Goal: Task Accomplishment & Management: Use online tool/utility

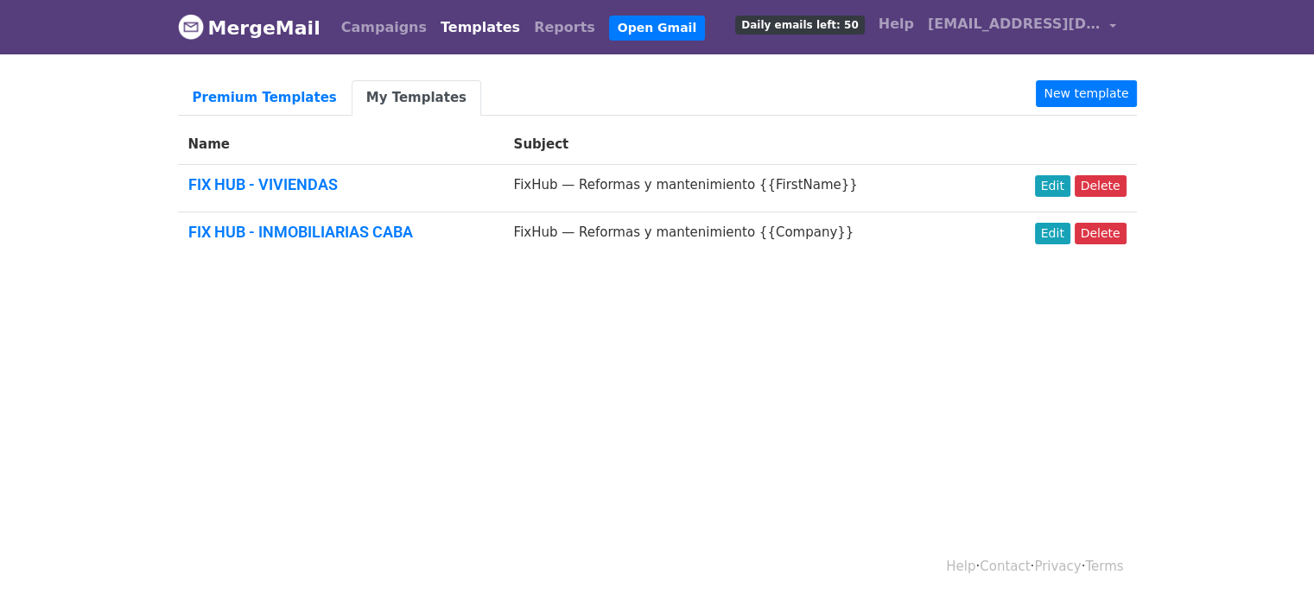
drag, startPoint x: 0, startPoint y: 0, endPoint x: 510, endPoint y: 365, distance: 627.7
click at [510, 365] on html "MergeMail Campaigns Templates Reports Open Gmail Daily emails left: 50 Help fix…" at bounding box center [657, 300] width 1314 height 600
click at [373, 228] on link "FIX HUB - INMOBILIARIAS CABA" at bounding box center [300, 232] width 225 height 18
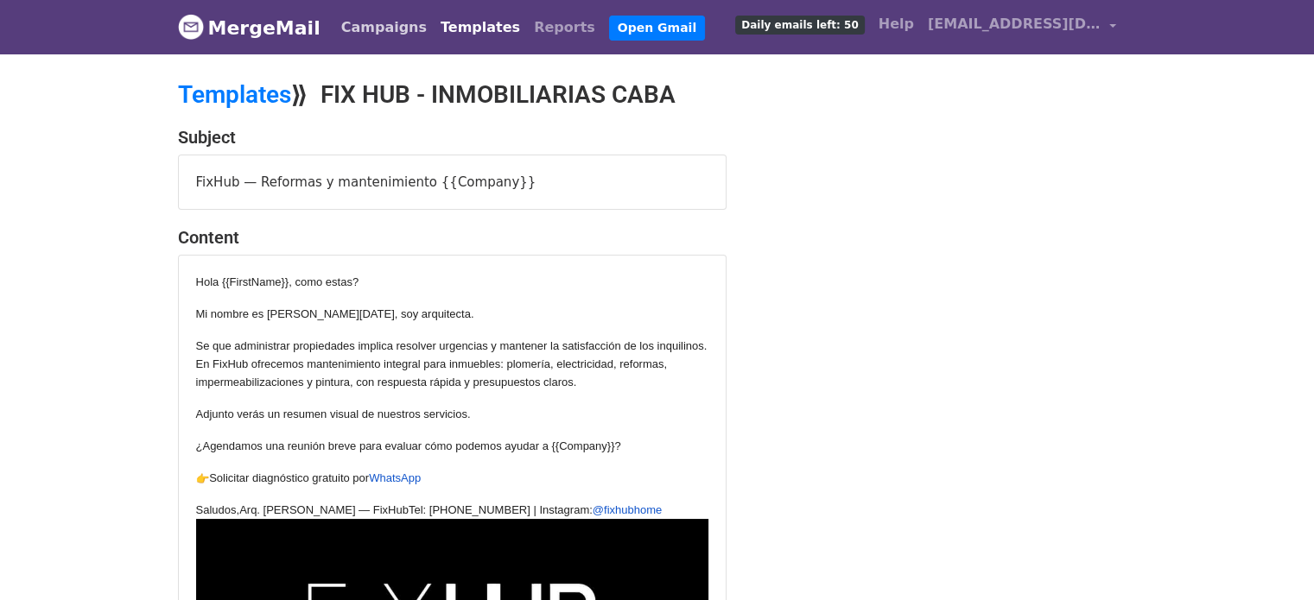
click at [365, 25] on link "Campaigns" at bounding box center [383, 27] width 99 height 35
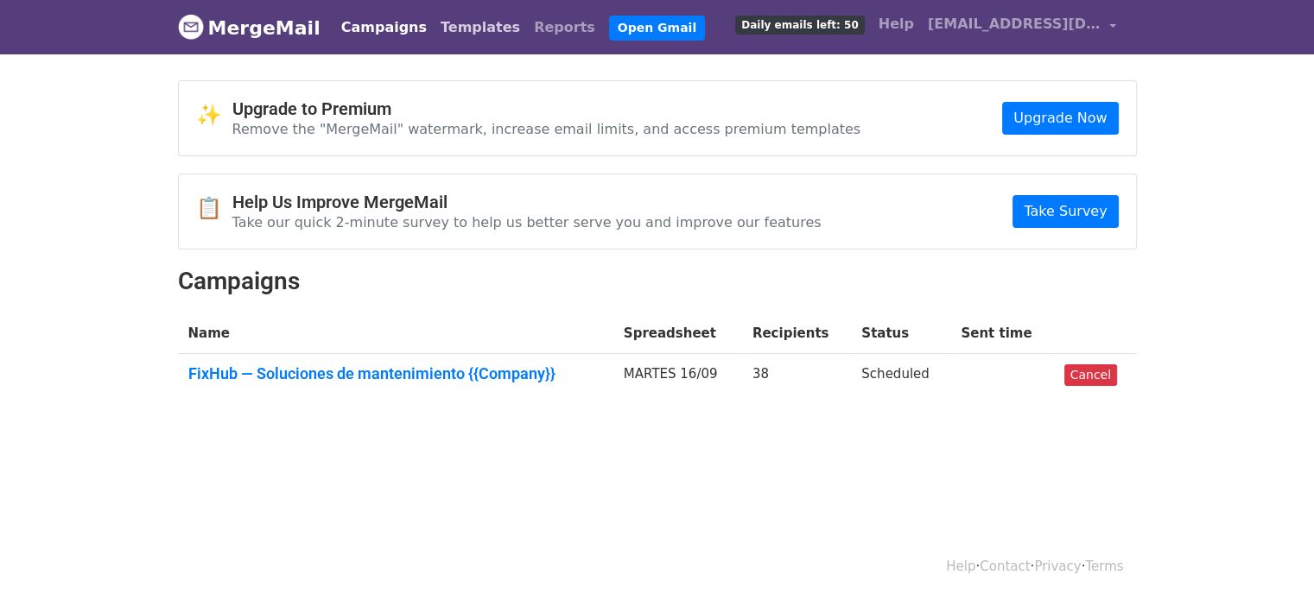
click at [435, 22] on link "Templates" at bounding box center [480, 27] width 93 height 35
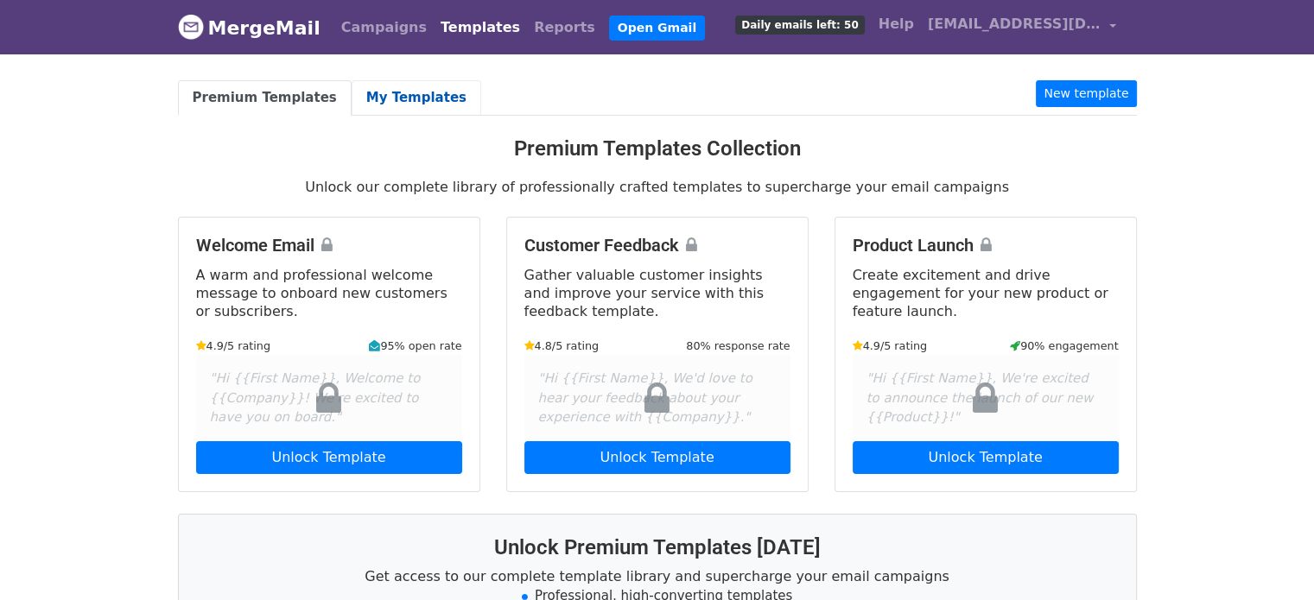
click at [397, 92] on link "My Templates" at bounding box center [417, 97] width 130 height 35
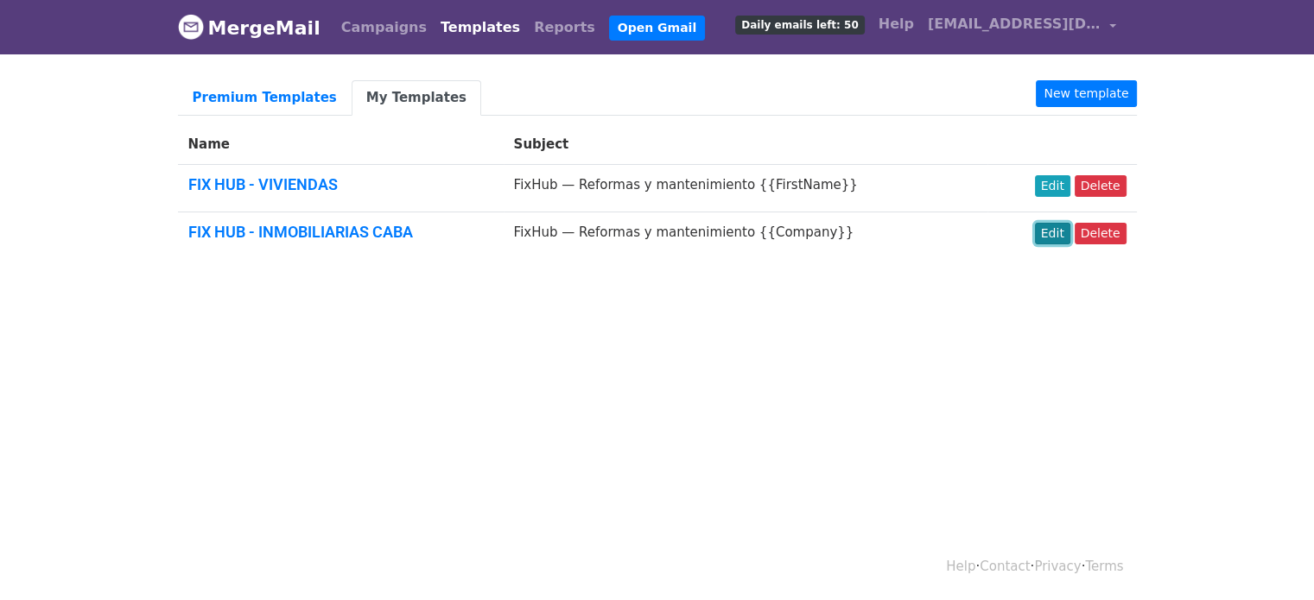
click at [1068, 233] on link "Edit" at bounding box center [1052, 234] width 35 height 22
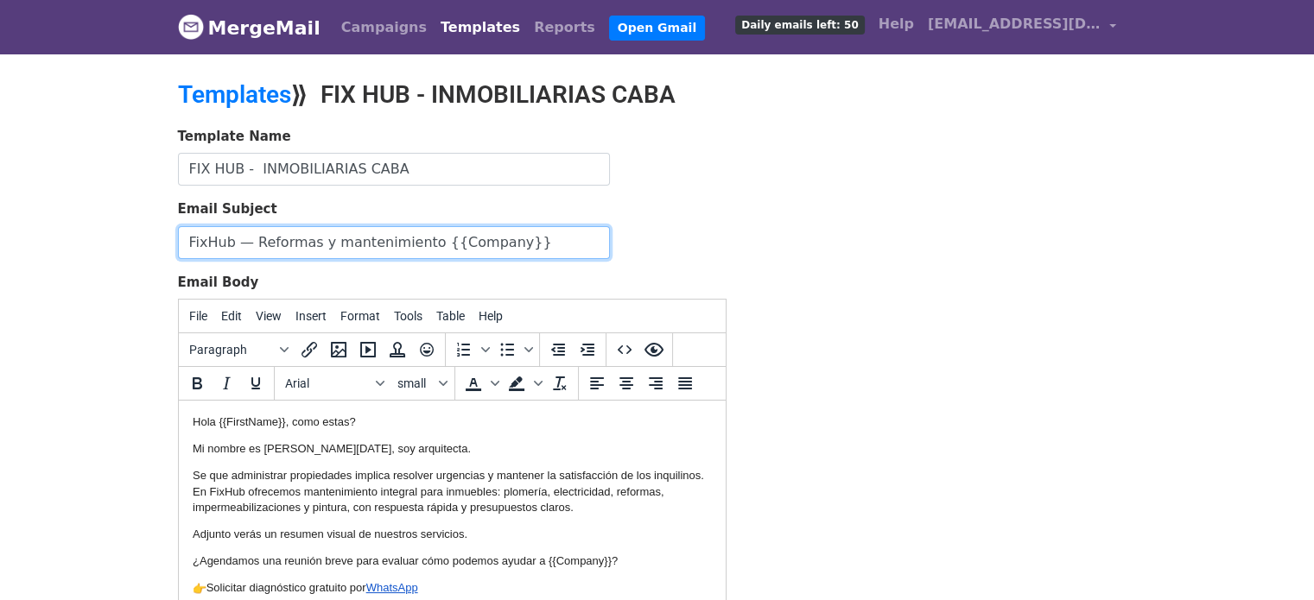
drag, startPoint x: 190, startPoint y: 241, endPoint x: 580, endPoint y: 235, distance: 389.6
click at [580, 235] on input "FixHub — Reformas y mantenimiento {{Company}}" at bounding box center [394, 242] width 432 height 33
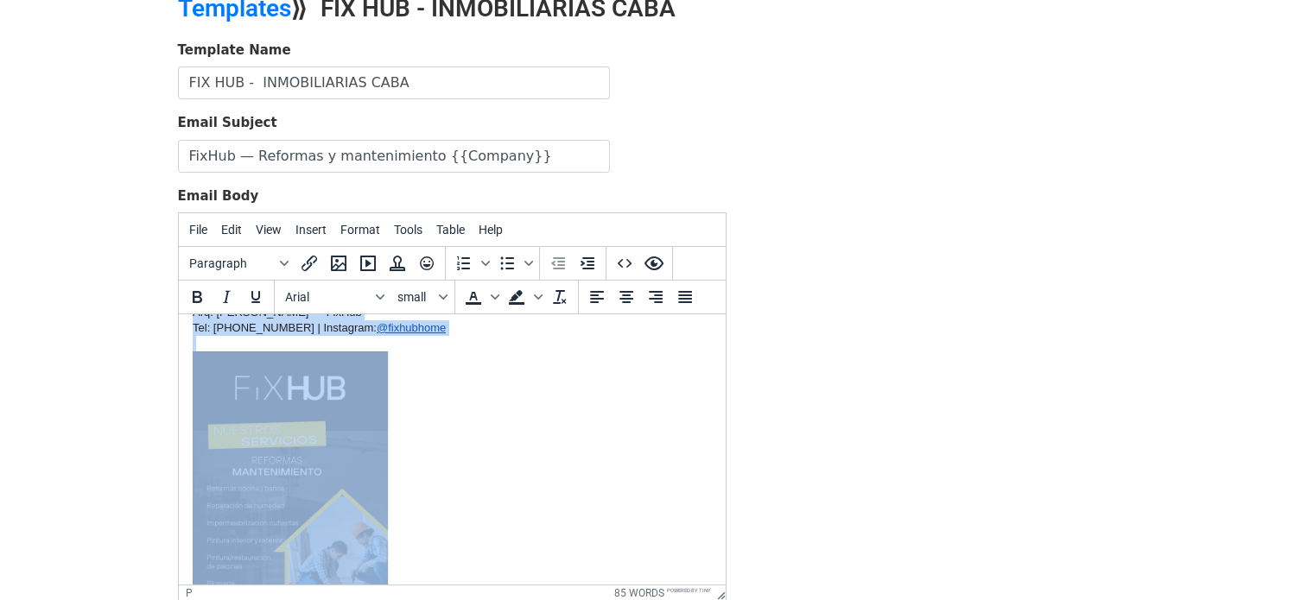
scroll to position [190, 0]
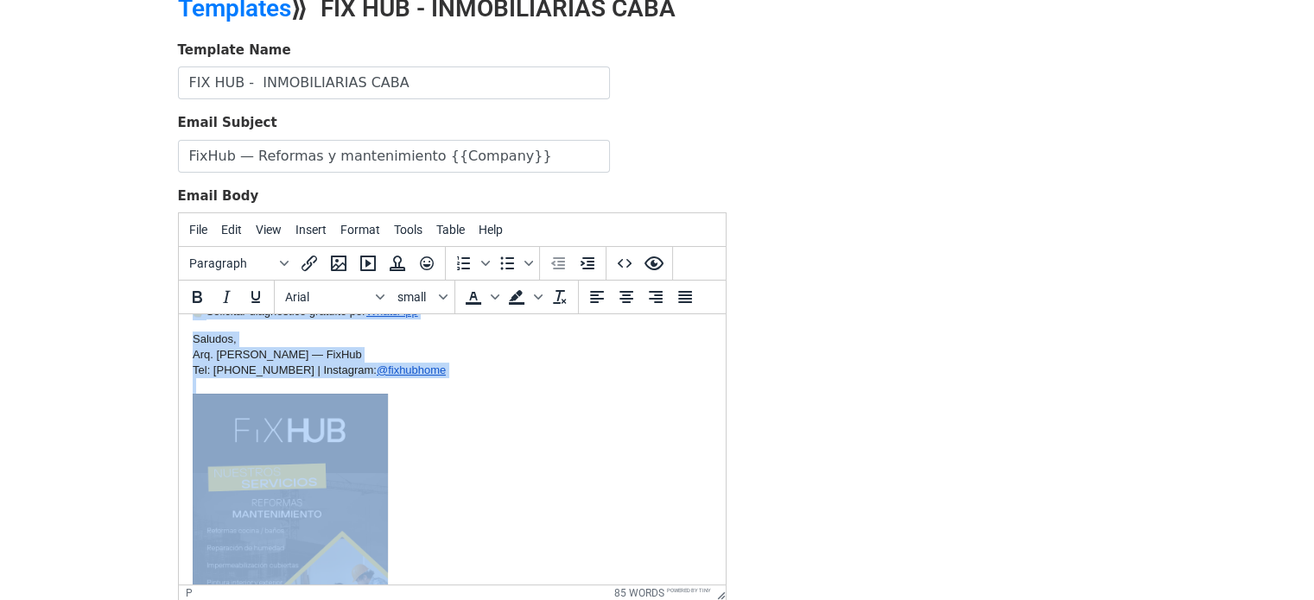
drag, startPoint x: 191, startPoint y: 336, endPoint x: 486, endPoint y: 415, distance: 305.7
click at [486, 415] on body "Hola {{FirstName}}, como estas? Mi nombre es Ana Lucia Alguacil, soy arquitecta…" at bounding box center [451, 441] width 519 height 606
copy body "Hola {{FirstName}}, como estas? Mi nombre es Ana Lucia Alguacil, soy arquitecta…"
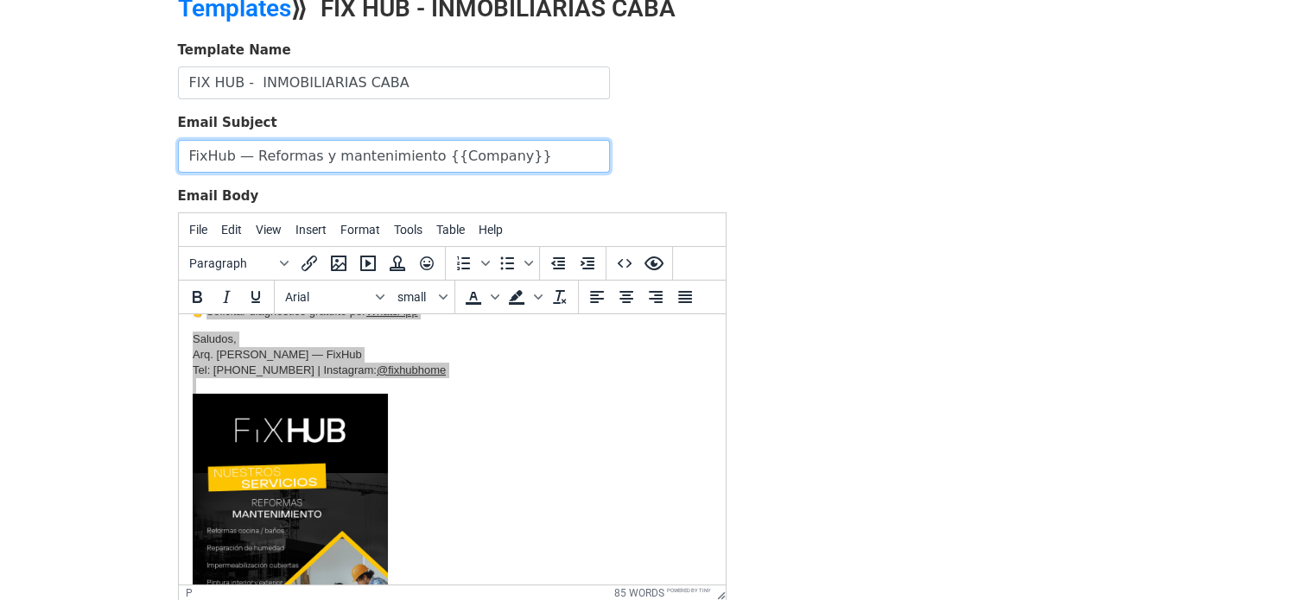
copy body "Hola {{FirstName}}, como estas? Mi nombre es Ana Lucia Alguacil, soy arquitecta…"
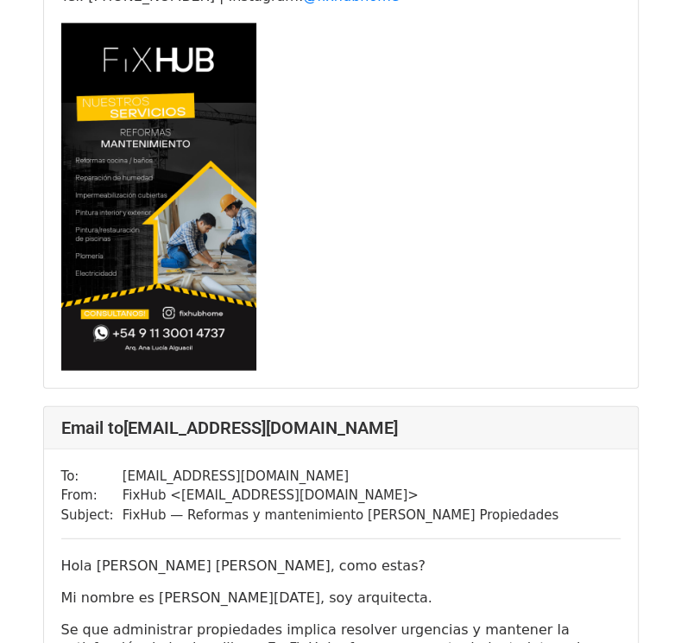
scroll to position [8983, 0]
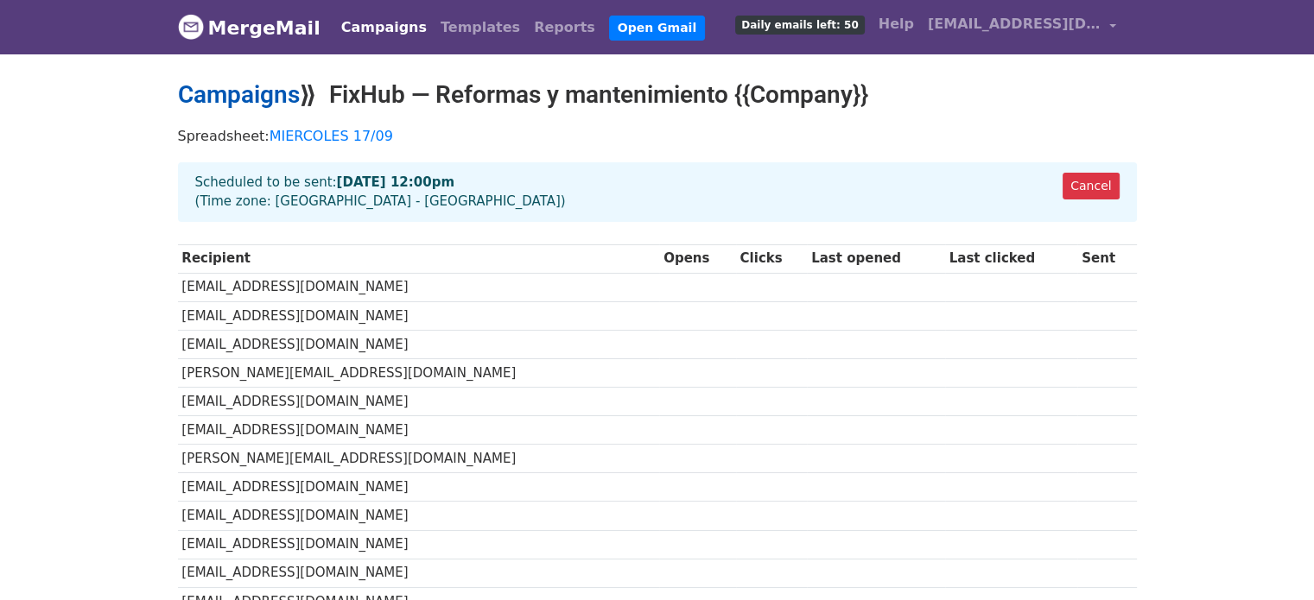
click at [282, 96] on link "Campaigns" at bounding box center [239, 94] width 122 height 29
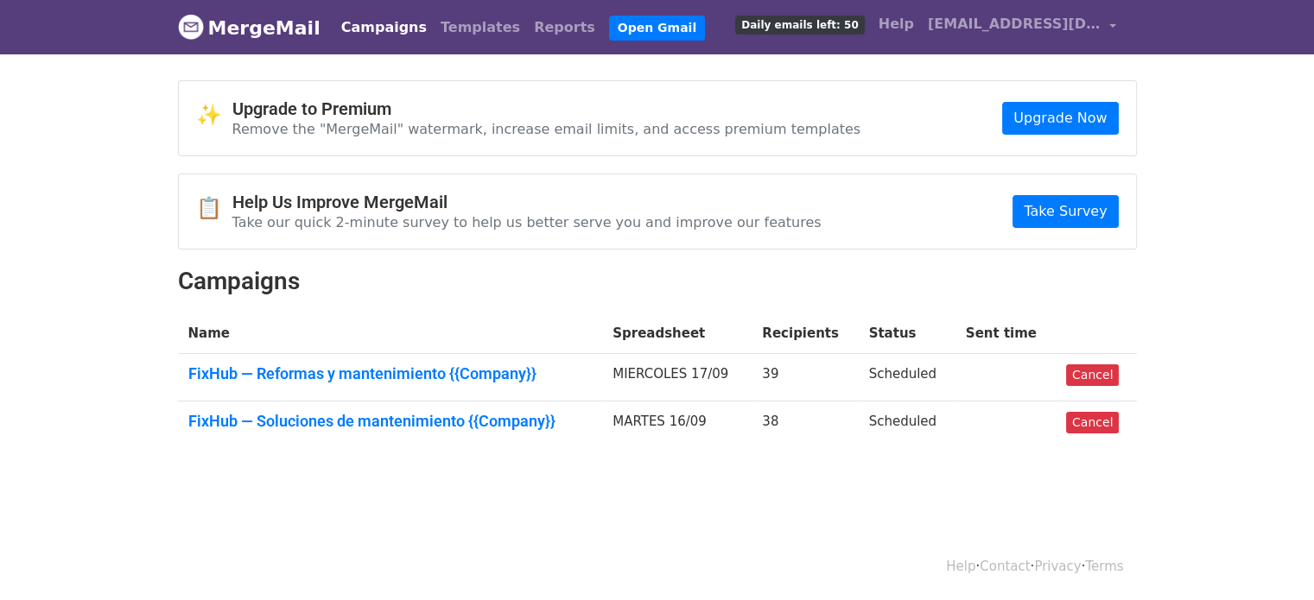
scroll to position [2, 0]
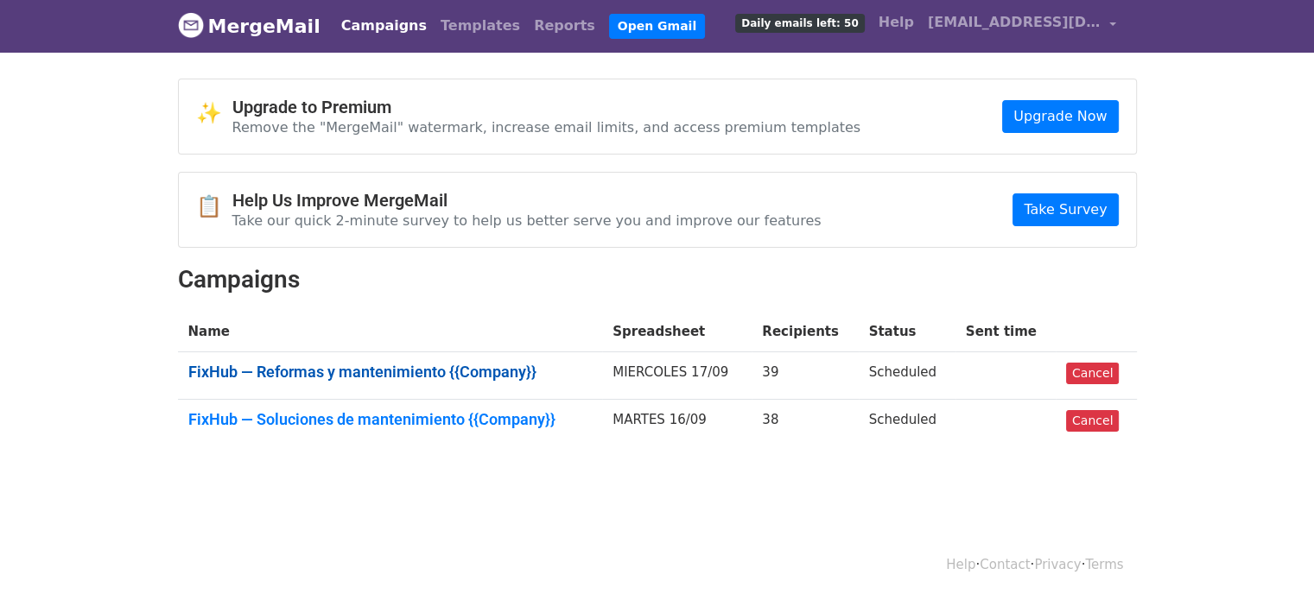
click at [390, 365] on link "FixHub — Reformas y mantenimiento {{Company}}" at bounding box center [390, 372] width 404 height 19
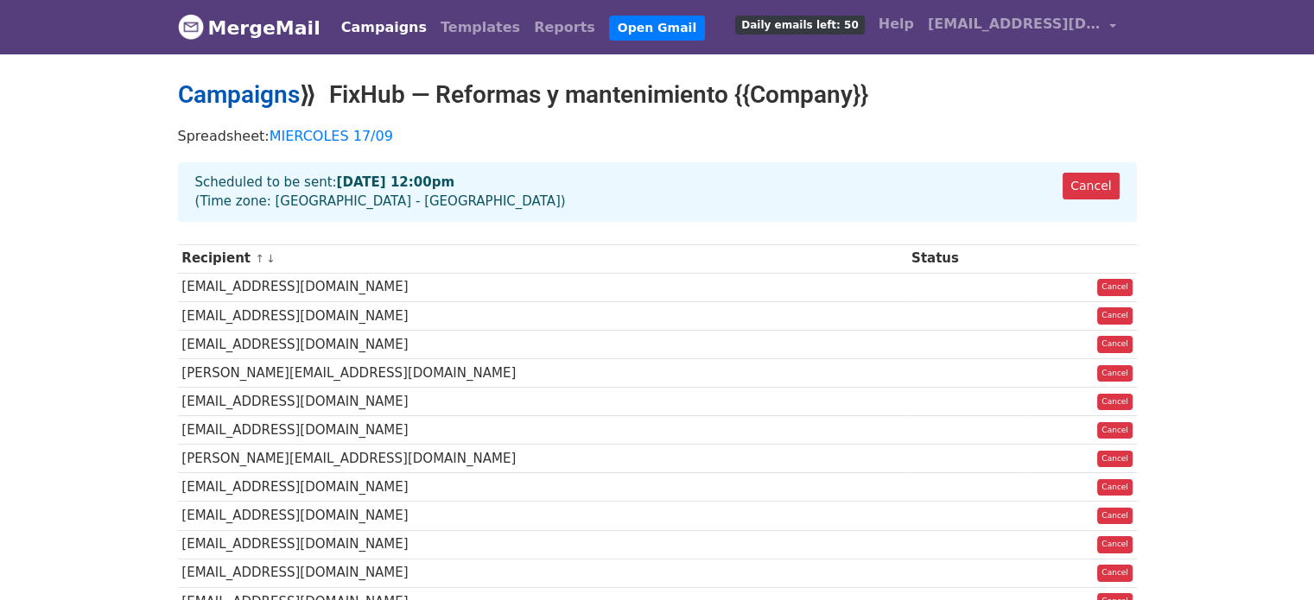
click at [260, 88] on link "Campaigns" at bounding box center [239, 94] width 122 height 29
